Goal: Obtain resource: Download file/media

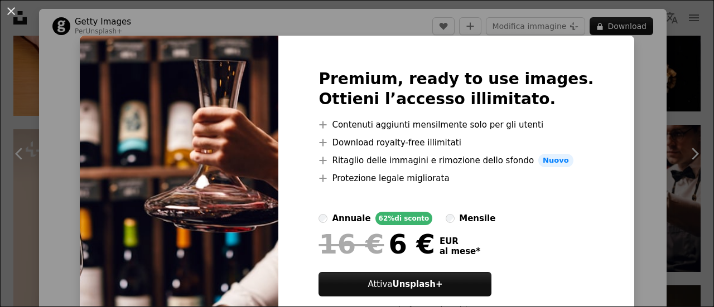
click at [616, 65] on div "An X shape Premium, ready to use images. Ottieni l’accesso illimitato. A plus s…" at bounding box center [357, 153] width 714 height 307
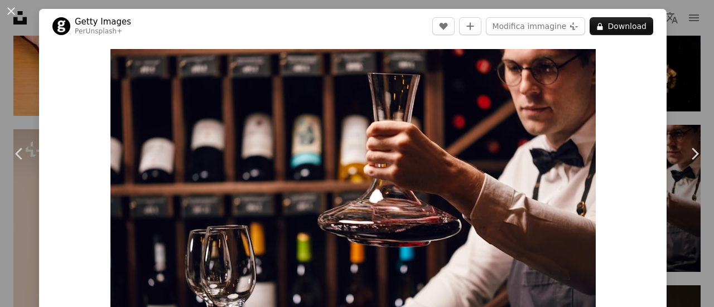
click at [663, 79] on div "An X shape Chevron left Chevron right Getty Images Per Unsplash+ A heart A plus…" at bounding box center [357, 153] width 714 height 307
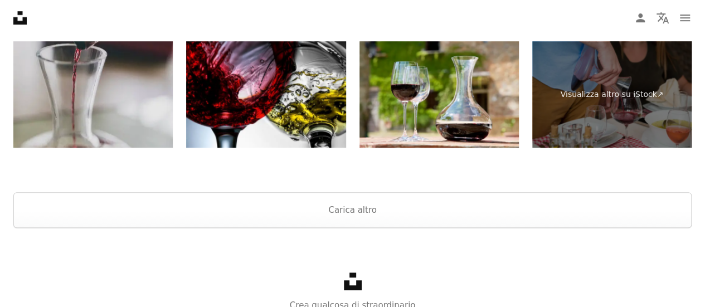
scroll to position [2564, 0]
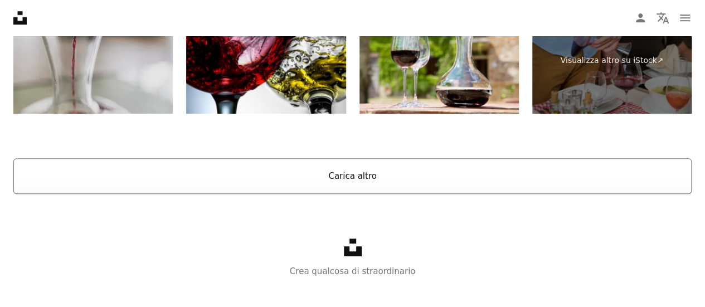
click at [346, 176] on button "Carica altro" at bounding box center [352, 176] width 678 height 36
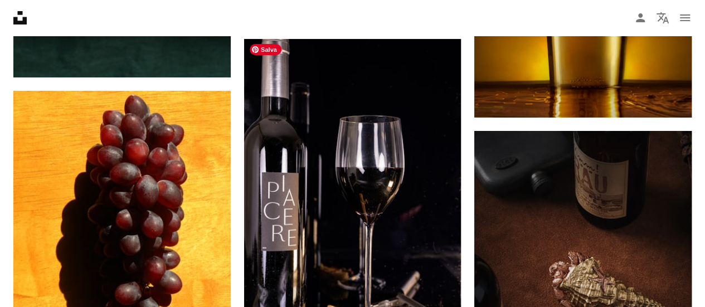
scroll to position [1840, 0]
